Goal: Task Accomplishment & Management: Use online tool/utility

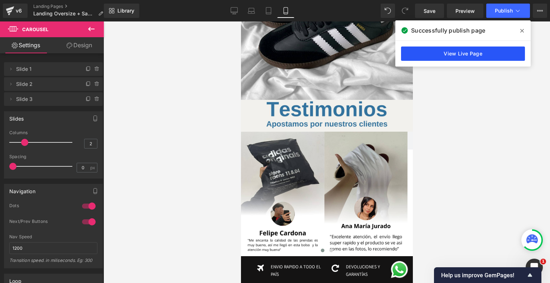
drag, startPoint x: 0, startPoint y: 0, endPoint x: 459, endPoint y: 53, distance: 461.7
click at [459, 53] on link "View Live Page" at bounding box center [463, 54] width 124 height 14
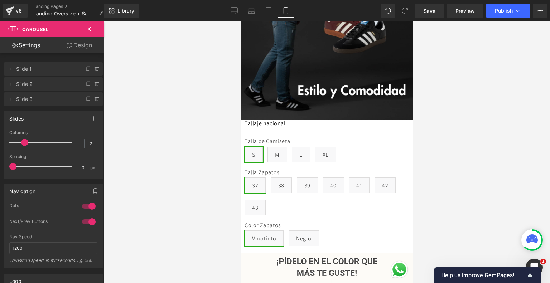
scroll to position [143, 0]
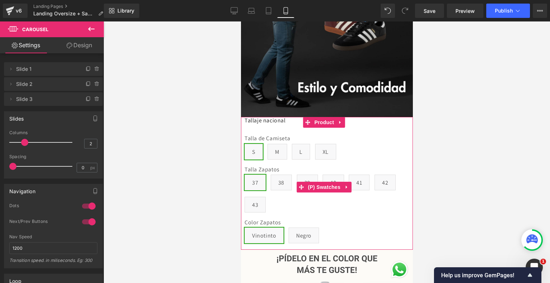
click at [327, 125] on div "Talla de Camiseta S M L XL Talla Zapatos 37 38 39 40 41 42 43" at bounding box center [326, 187] width 165 height 126
click at [326, 117] on span "Product" at bounding box center [323, 122] width 23 height 11
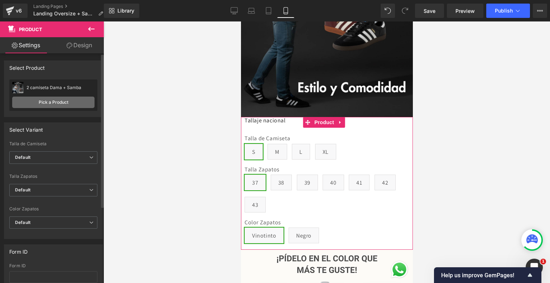
click at [50, 98] on link "Pick a Product" at bounding box center [53, 102] width 82 height 11
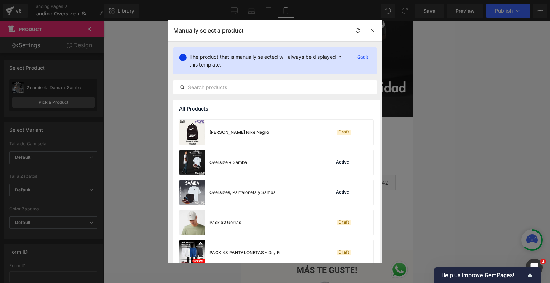
scroll to position [840, 0]
click at [258, 159] on div "Oversize + Samba Active" at bounding box center [276, 161] width 194 height 25
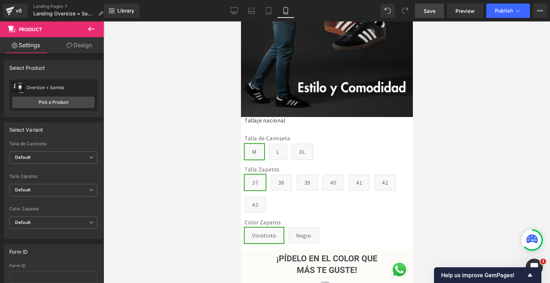
click at [433, 10] on span "Save" at bounding box center [429, 11] width 12 height 8
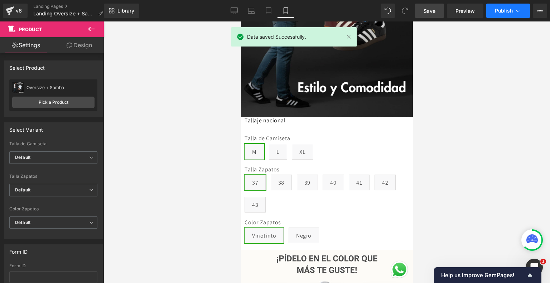
click at [508, 13] on span "Publish" at bounding box center [503, 11] width 18 height 6
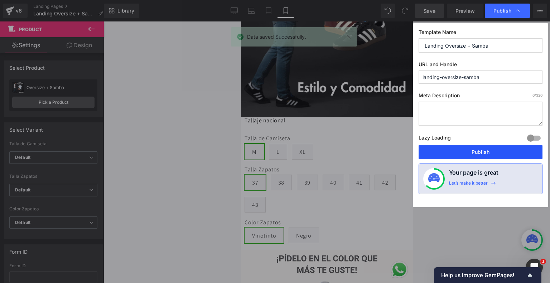
click at [502, 149] on button "Publish" at bounding box center [480, 152] width 124 height 14
